Goal: Task Accomplishment & Management: Manage account settings

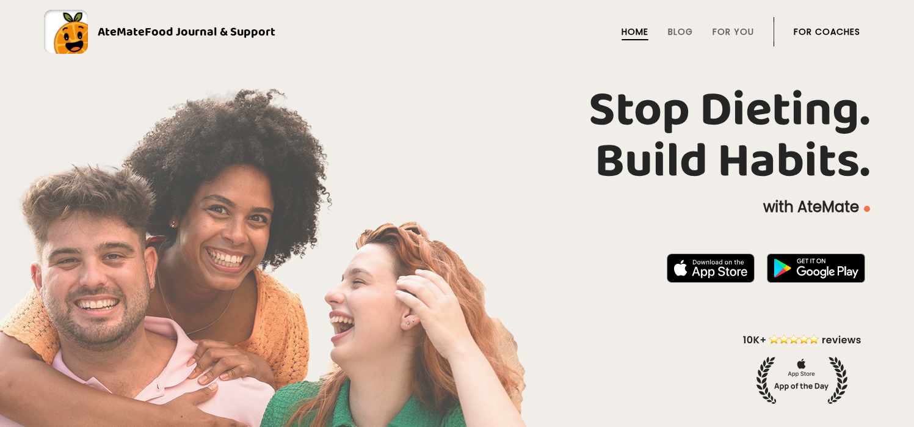
click at [837, 19] on li "For Coaches" at bounding box center [826, 31] width 67 height 29
click at [836, 28] on link "For Coaches" at bounding box center [826, 32] width 67 height 10
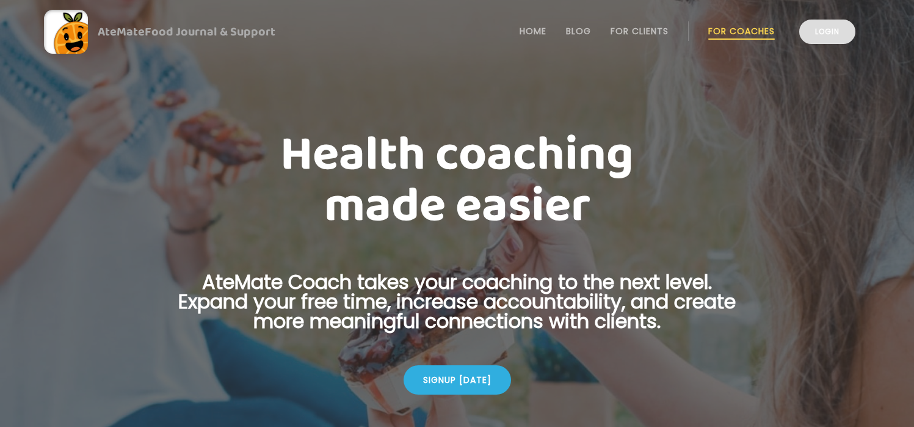
click at [820, 35] on link "Login" at bounding box center [827, 32] width 56 height 24
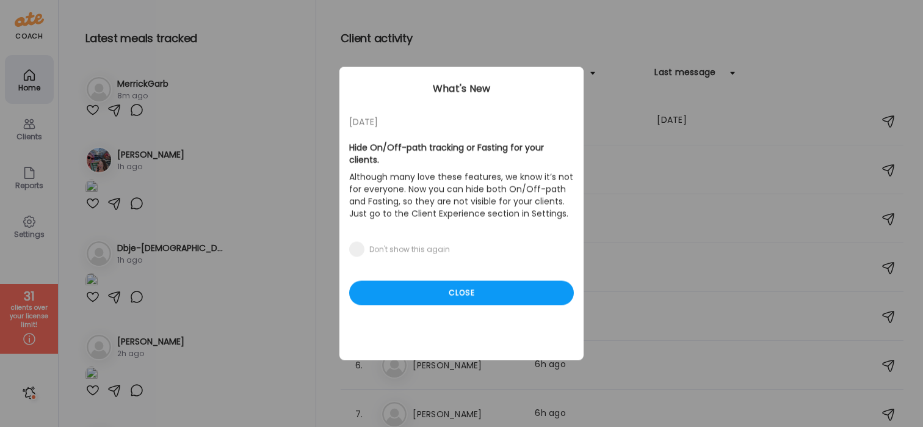
click at [146, 165] on div "Ate Coach Dashboard Wahoo! It’s official Take a moment to set up your Coach Pro…" at bounding box center [461, 213] width 923 height 427
click at [444, 288] on div "Close" at bounding box center [461, 293] width 225 height 24
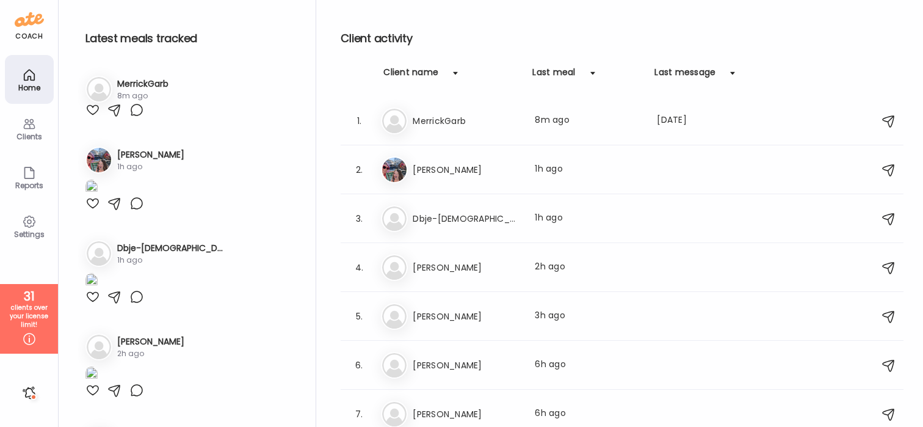
click at [18, 222] on div "Settings" at bounding box center [29, 225] width 49 height 49
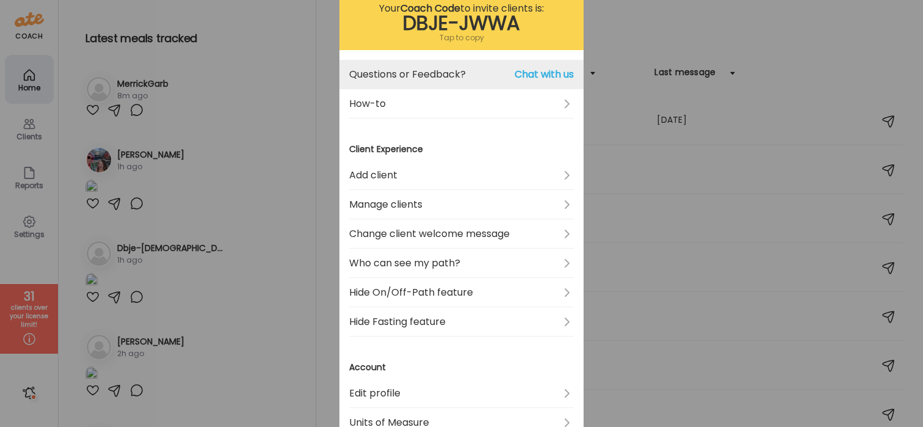
scroll to position [82, 0]
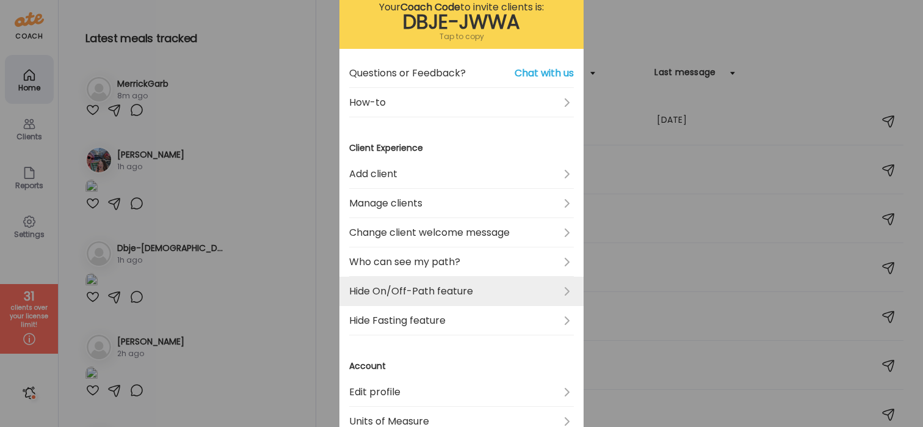
click at [443, 284] on link "Hide On/Off-Path feature" at bounding box center [461, 290] width 225 height 29
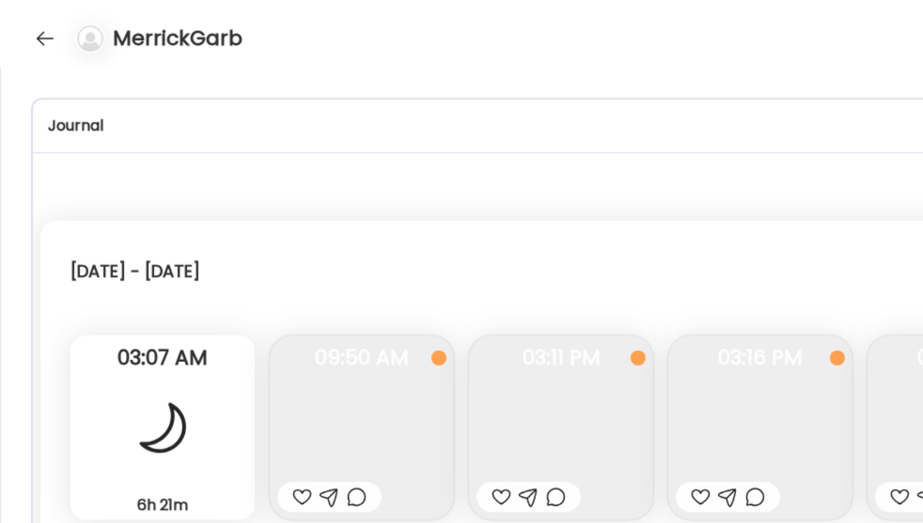
scroll to position [7029, 0]
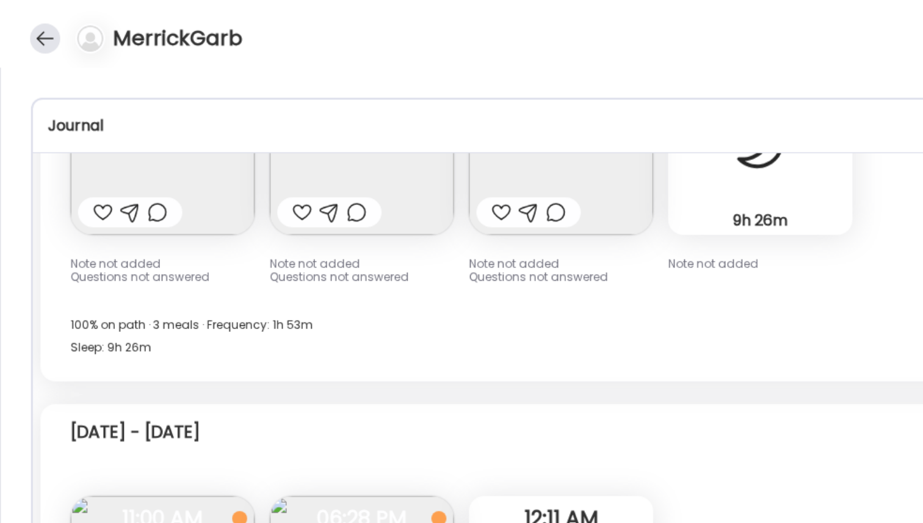
click at [31, 26] on div at bounding box center [30, 25] width 20 height 20
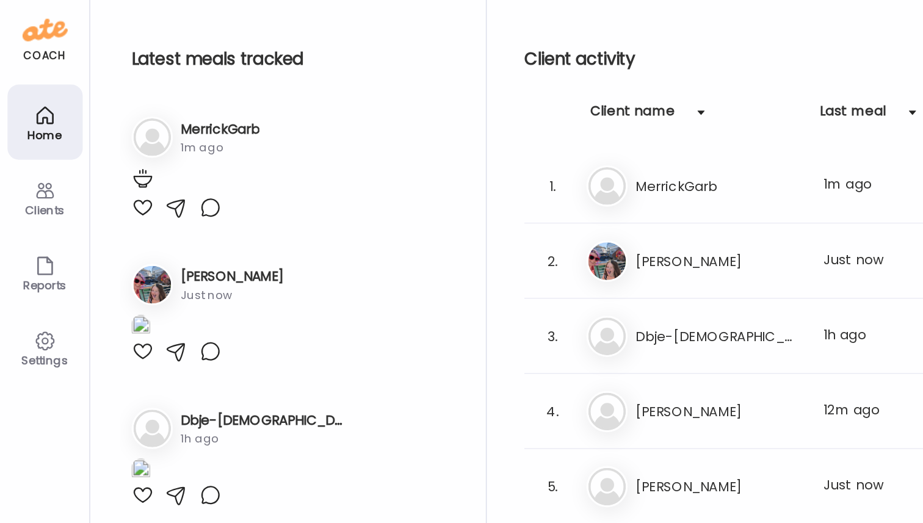
click at [27, 232] on div "Settings" at bounding box center [29, 234] width 44 height 8
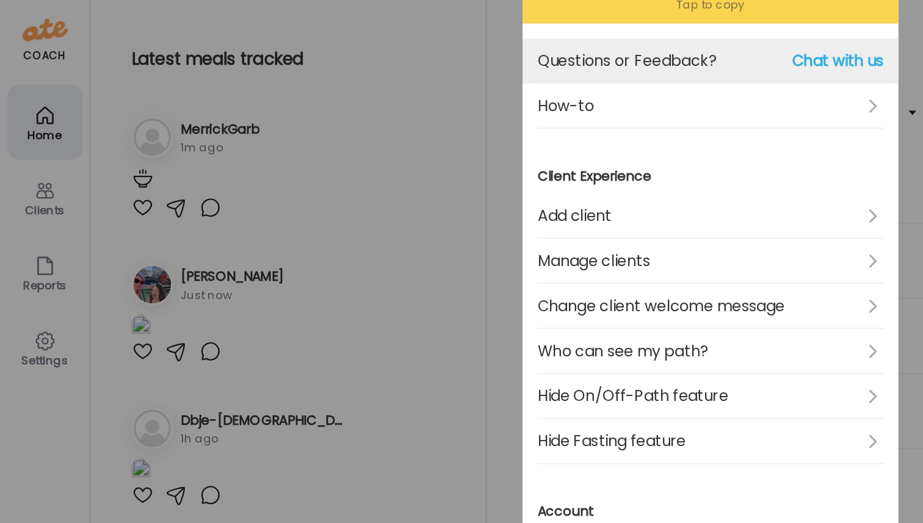
scroll to position [153, 0]
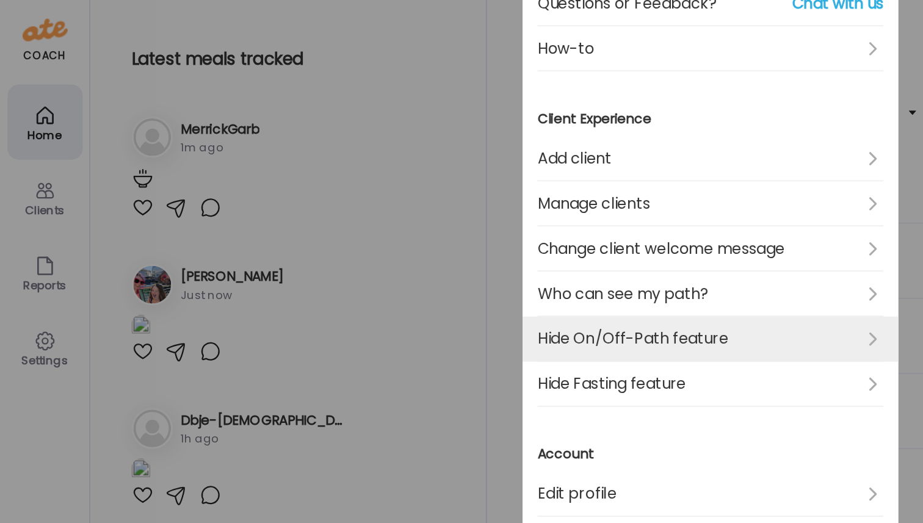
click at [463, 218] on link "Hide On/Off-Path feature" at bounding box center [461, 220] width 225 height 29
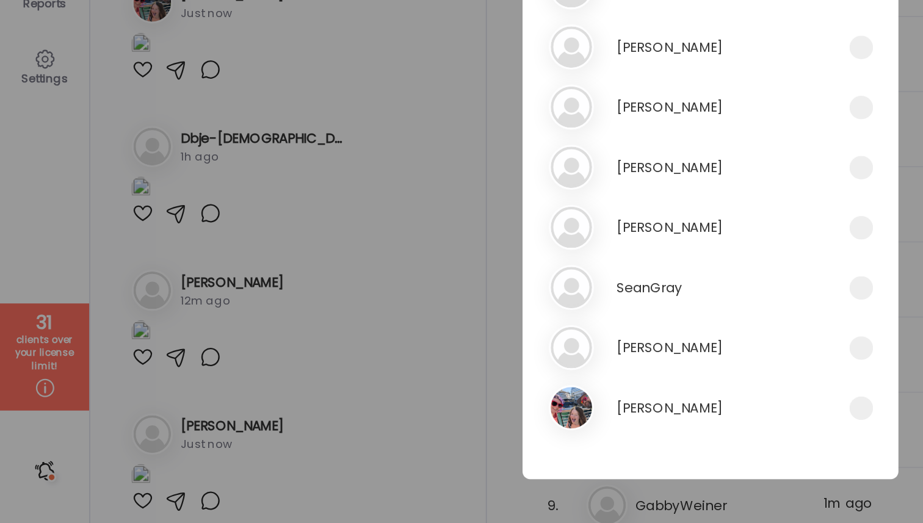
scroll to position [1295, 0]
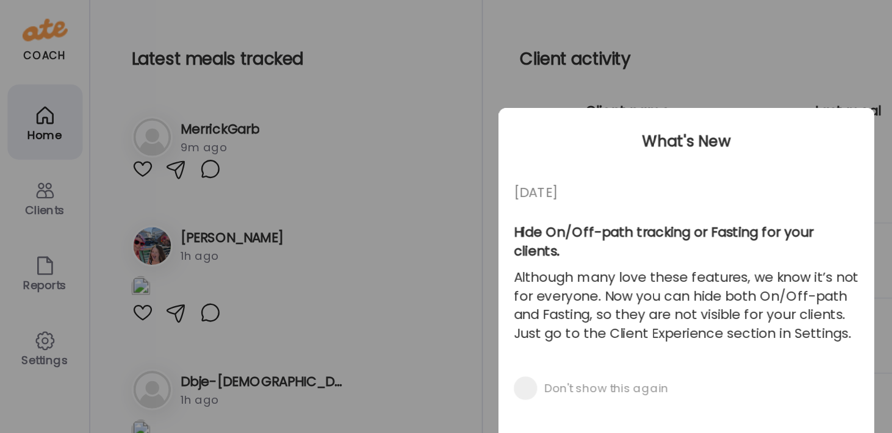
click at [20, 232] on div "Ate Coach Dashboard Wahoo! It’s official Take a moment to set up your Coach Pro…" at bounding box center [446, 216] width 892 height 433
click at [13, 223] on div "Ate Coach Dashboard Wahoo! It’s official Take a moment to set up your Coach Pro…" at bounding box center [446, 216] width 892 height 433
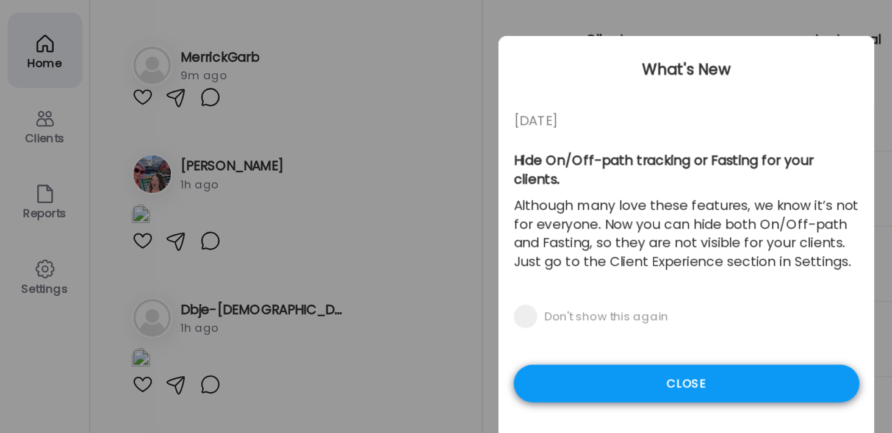
click at [416, 284] on div "Close" at bounding box center [446, 296] width 225 height 24
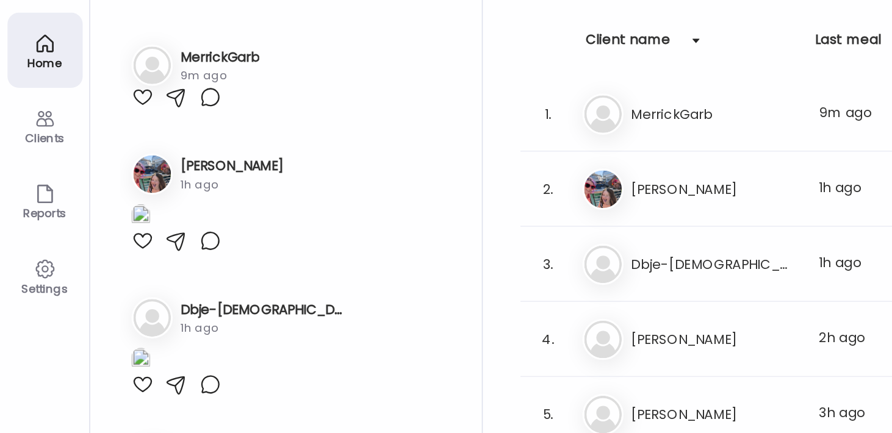
click at [26, 222] on icon at bounding box center [29, 221] width 15 height 15
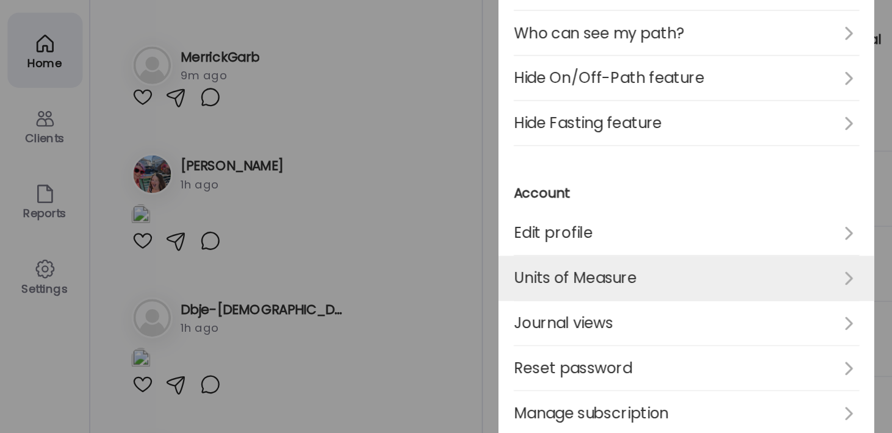
scroll to position [261, 0]
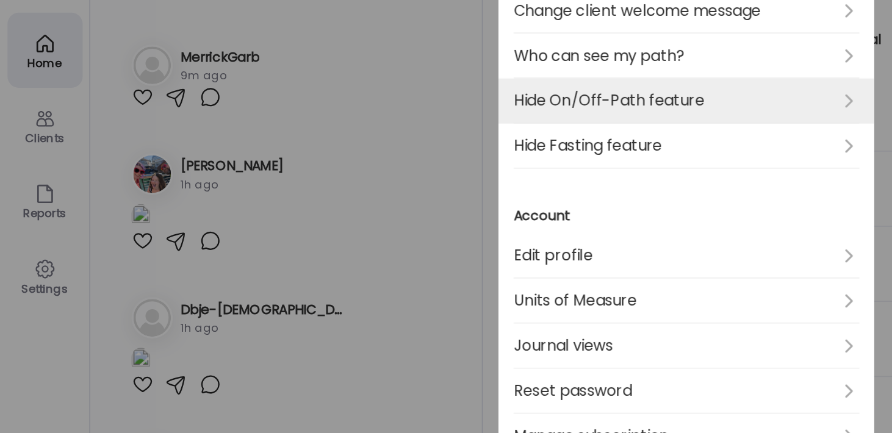
click at [451, 117] on link "Hide On/Off-Path feature" at bounding box center [446, 112] width 225 height 29
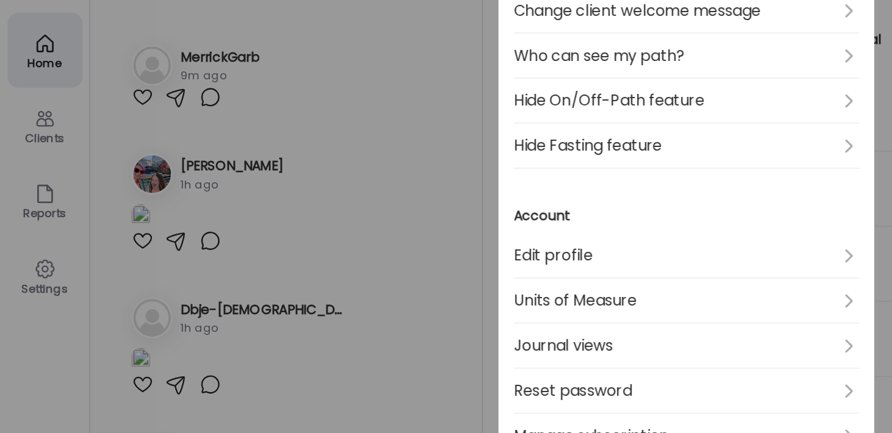
scroll to position [0, 0]
